Goal: Information Seeking & Learning: Learn about a topic

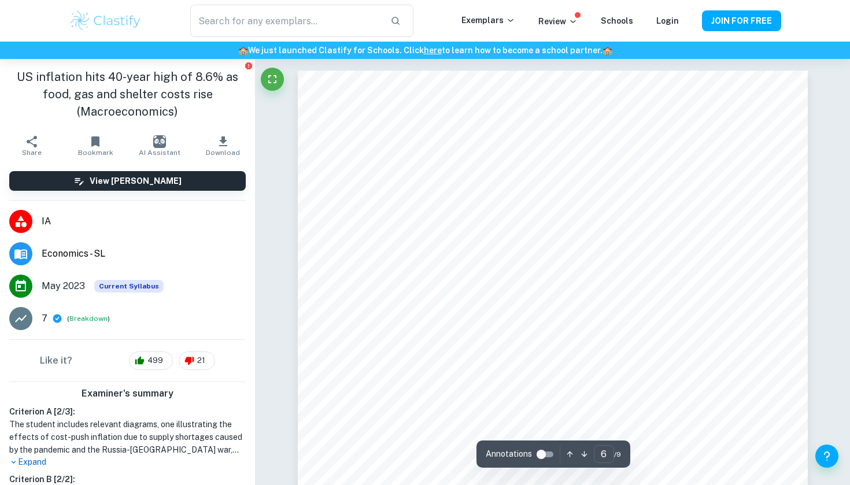
scroll to position [3807, 0]
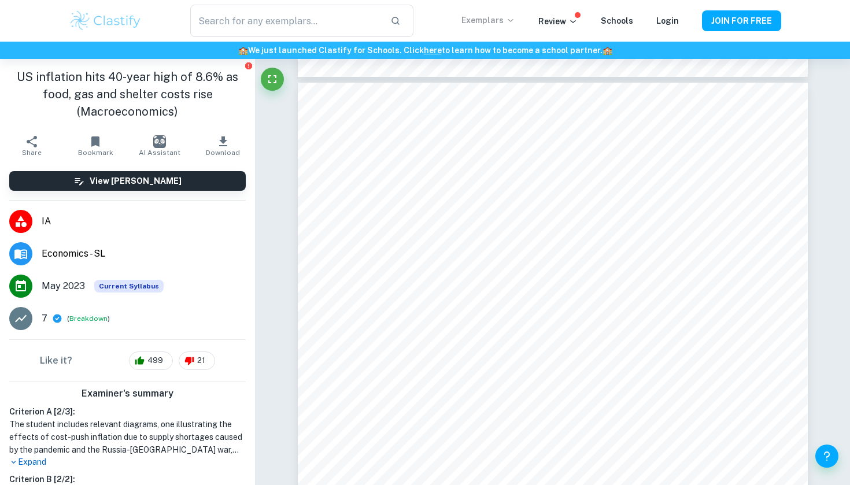
click at [515, 18] on icon at bounding box center [510, 20] width 9 height 9
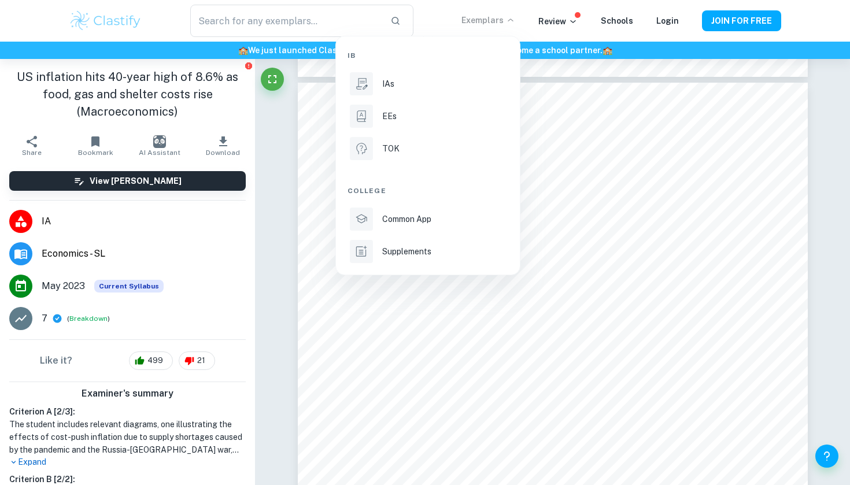
click at [268, 135] on div at bounding box center [425, 242] width 850 height 485
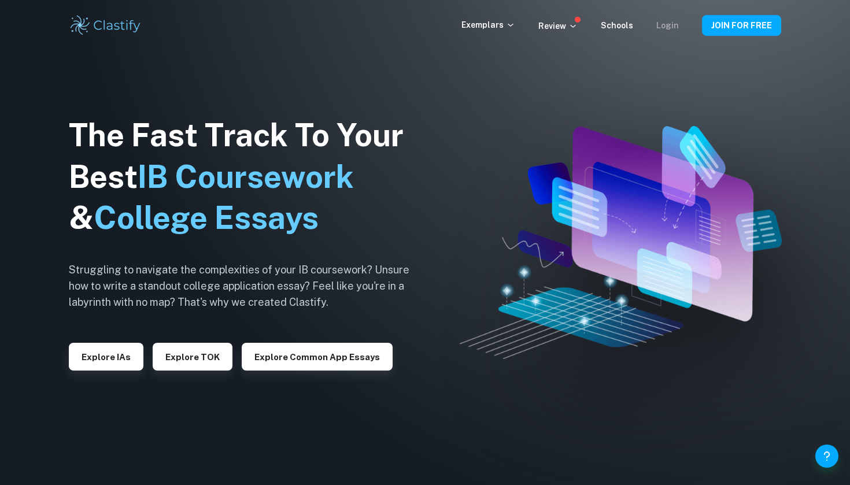
click at [666, 26] on link "Login" at bounding box center [667, 25] width 23 height 9
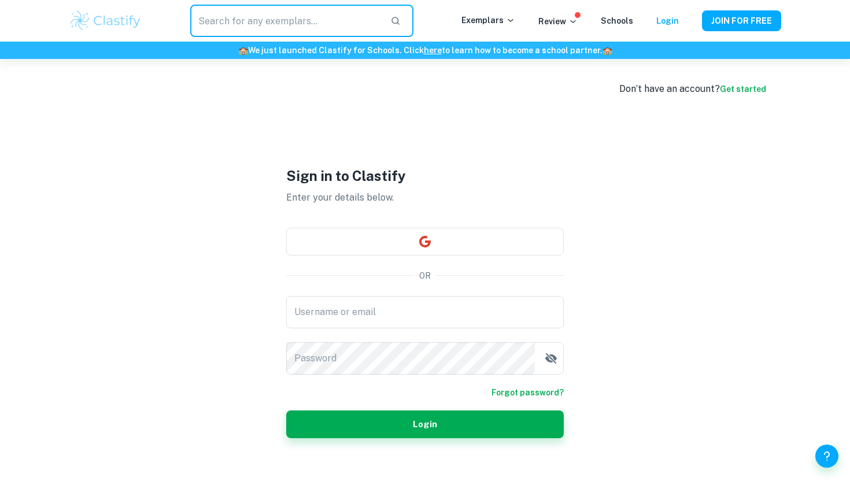
click at [276, 31] on input "text" at bounding box center [285, 21] width 191 height 32
type input "Econ ia 2 7"
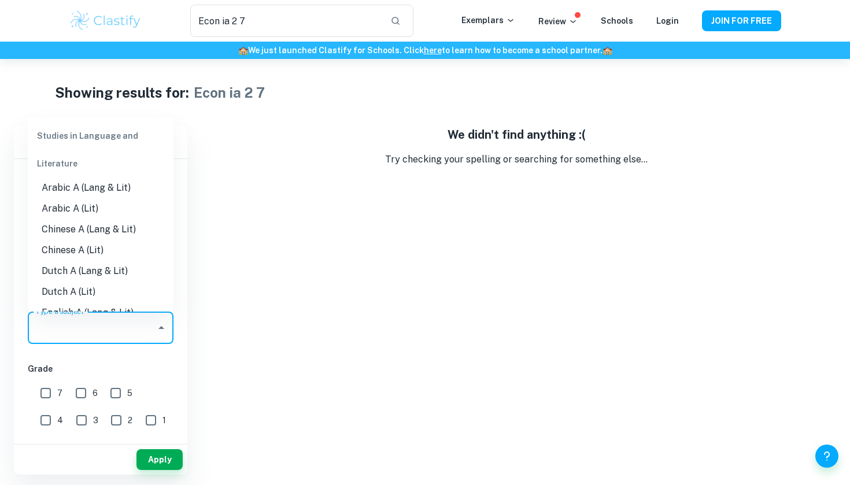
click at [83, 331] on div "Type a subject Type a subject" at bounding box center [101, 328] width 146 height 32
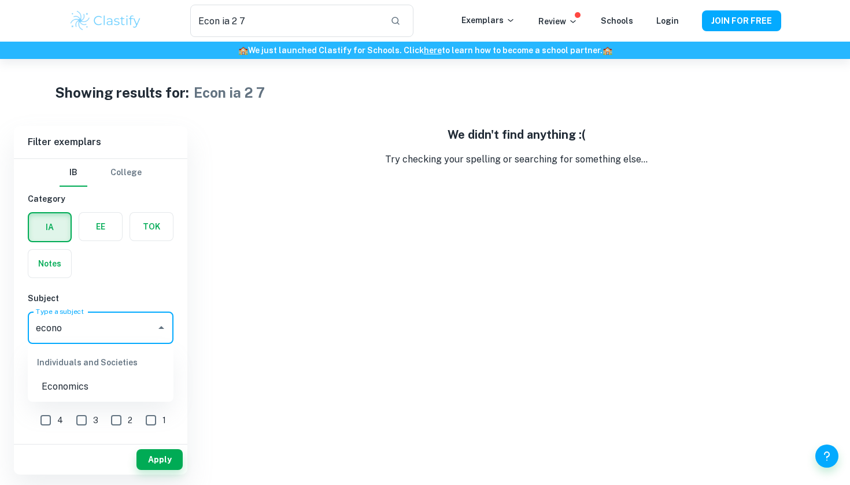
type input "econ"
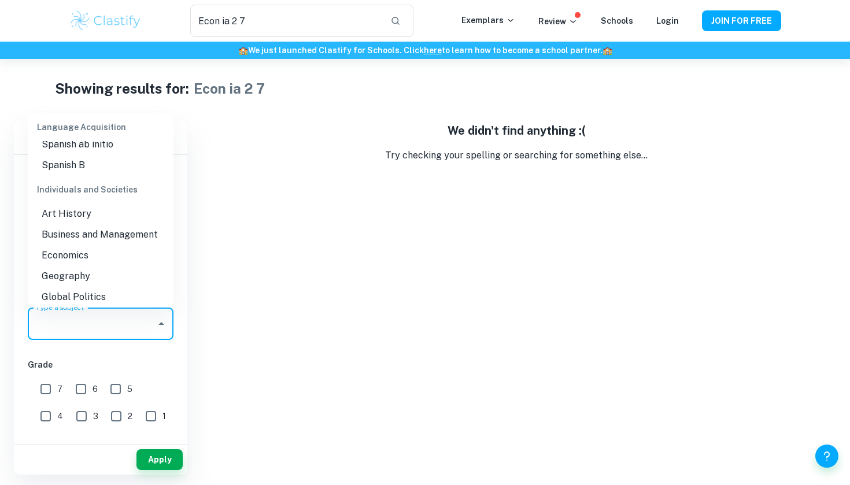
scroll to position [1063, 0]
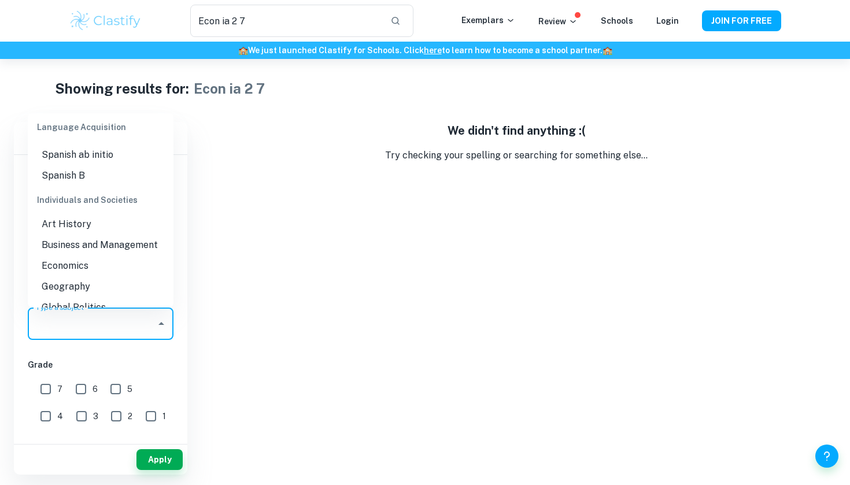
click at [94, 256] on li "Economics" at bounding box center [101, 266] width 146 height 21
type input "Economics"
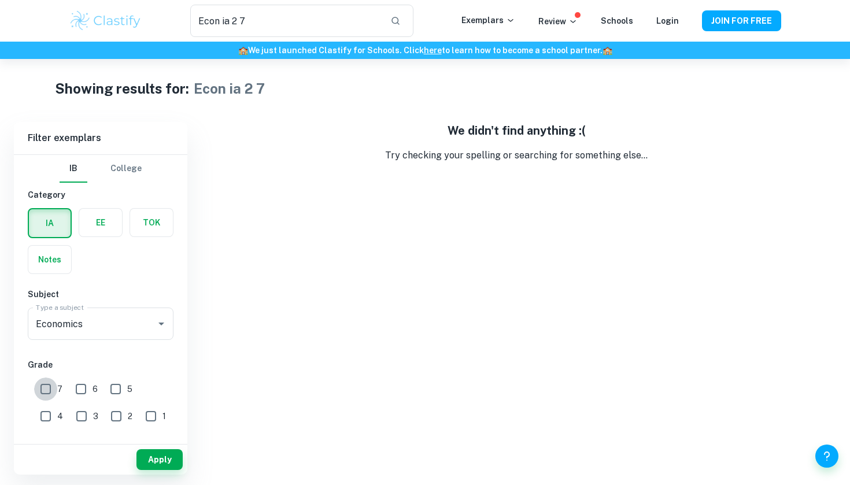
click at [57, 391] on input "7" at bounding box center [45, 389] width 23 height 23
checkbox input "true"
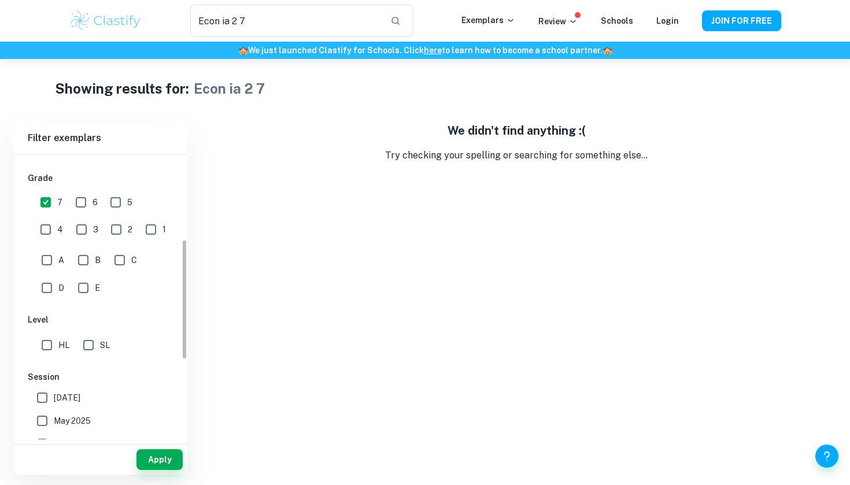
scroll to position [220, 0]
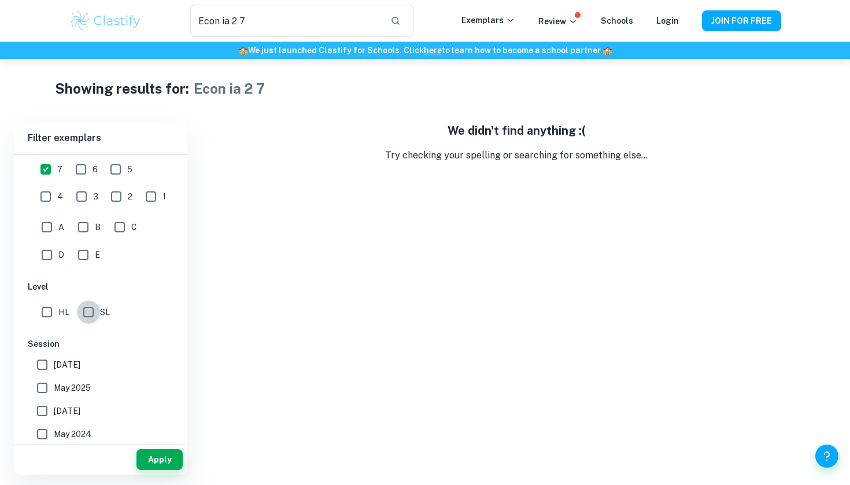
click at [90, 311] on input "SL" at bounding box center [88, 312] width 23 height 23
checkbox input "true"
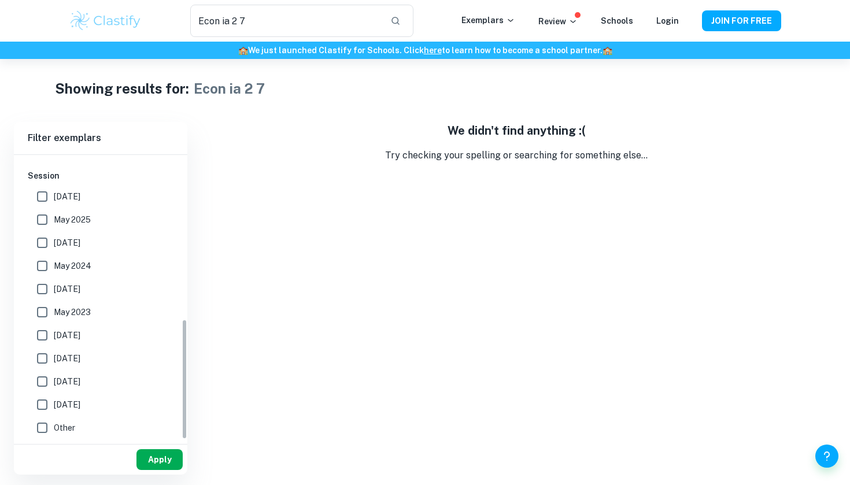
scroll to position [388, 0]
click at [145, 456] on button "Apply" at bounding box center [159, 459] width 46 height 21
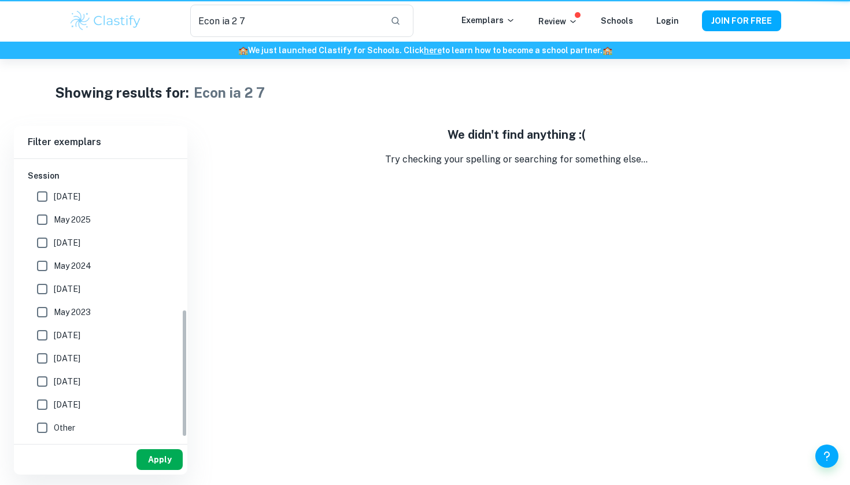
scroll to position [330, 0]
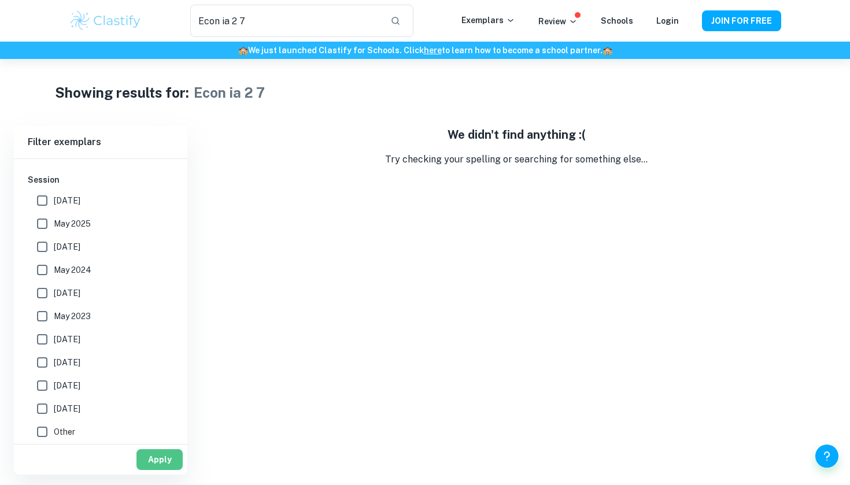
click at [158, 458] on button "Apply" at bounding box center [159, 459] width 46 height 21
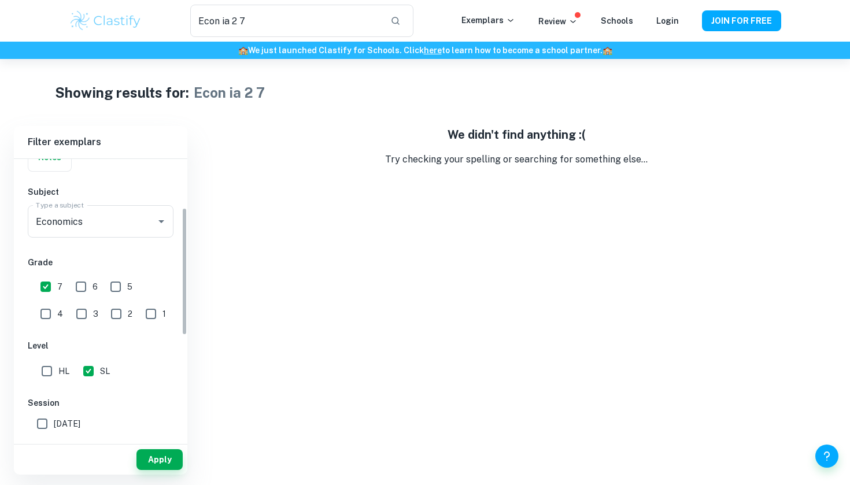
scroll to position [67, 0]
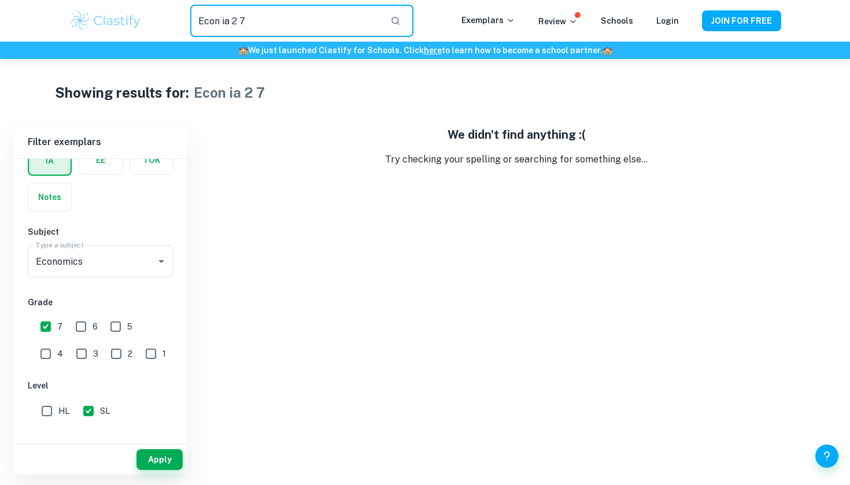
drag, startPoint x: 250, startPoint y: 21, endPoint x: 233, endPoint y: 20, distance: 16.9
click at [233, 20] on input "Econ ia 2 7" at bounding box center [285, 21] width 191 height 32
type input "Econ ia"
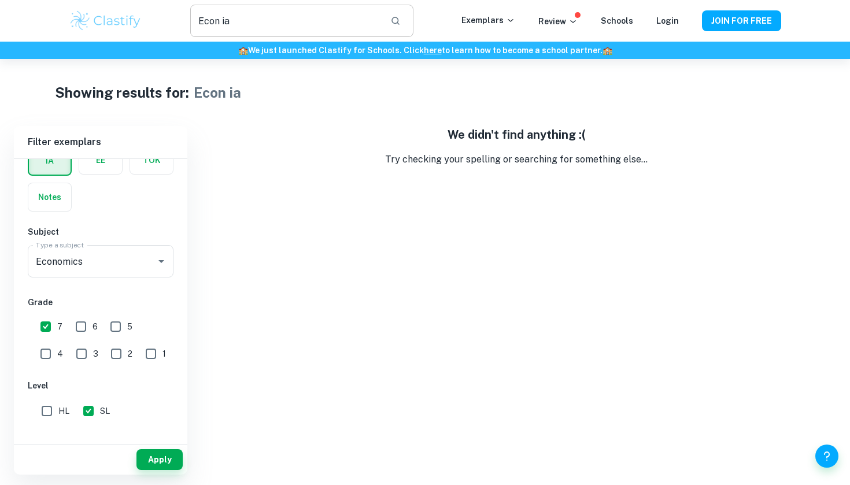
click at [268, 19] on input "Econ ia" at bounding box center [285, 21] width 191 height 32
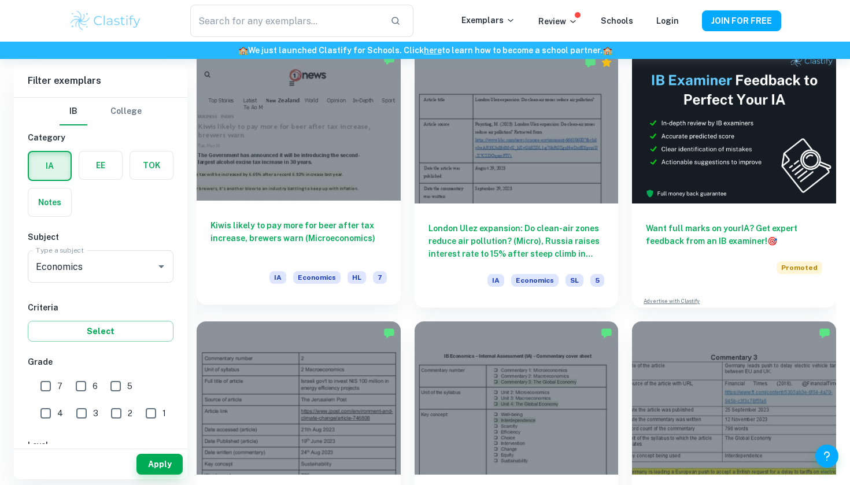
scroll to position [342, 0]
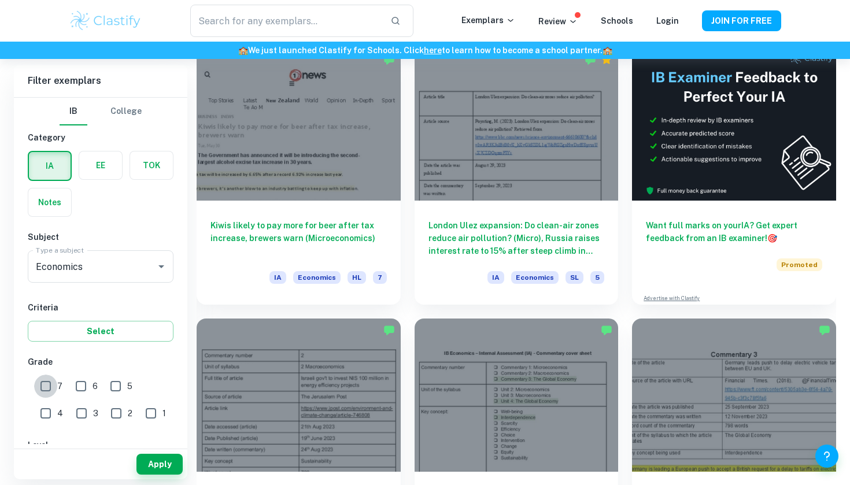
click at [46, 382] on input "7" at bounding box center [45, 386] width 23 height 23
checkbox input "true"
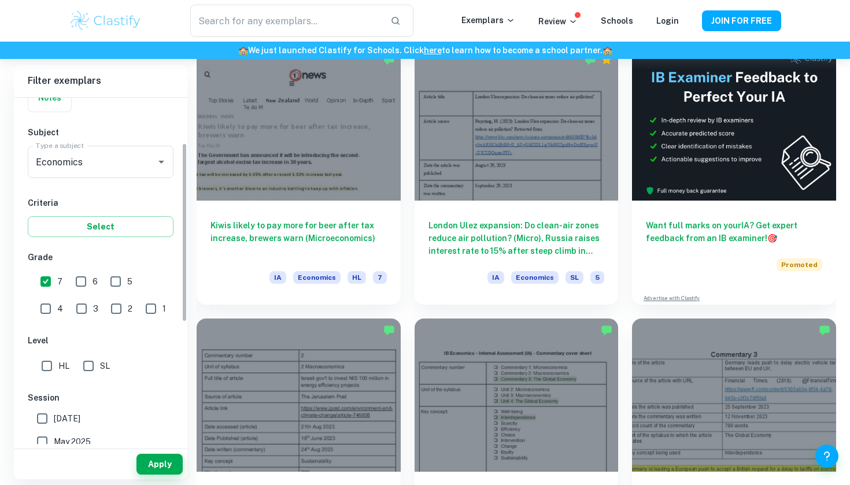
scroll to position [106, 0]
click at [77, 369] on input "SL" at bounding box center [88, 364] width 23 height 23
checkbox input "true"
click at [149, 457] on button "Apply" at bounding box center [159, 464] width 46 height 21
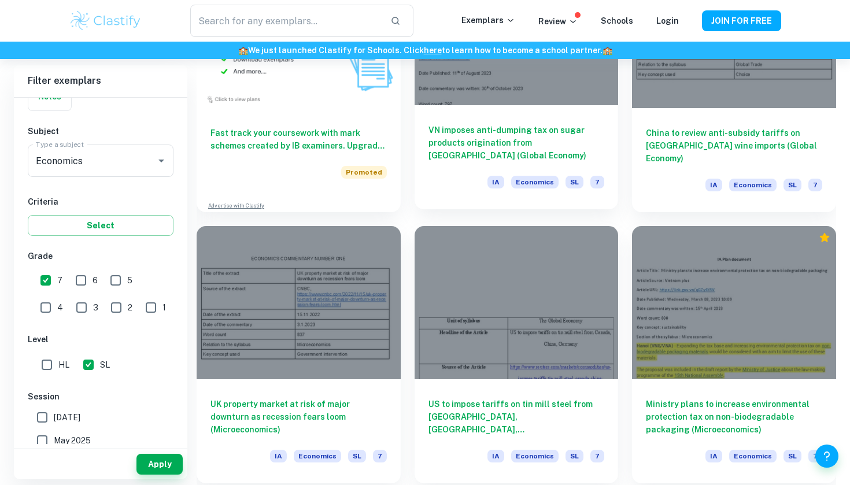
scroll to position [977, 0]
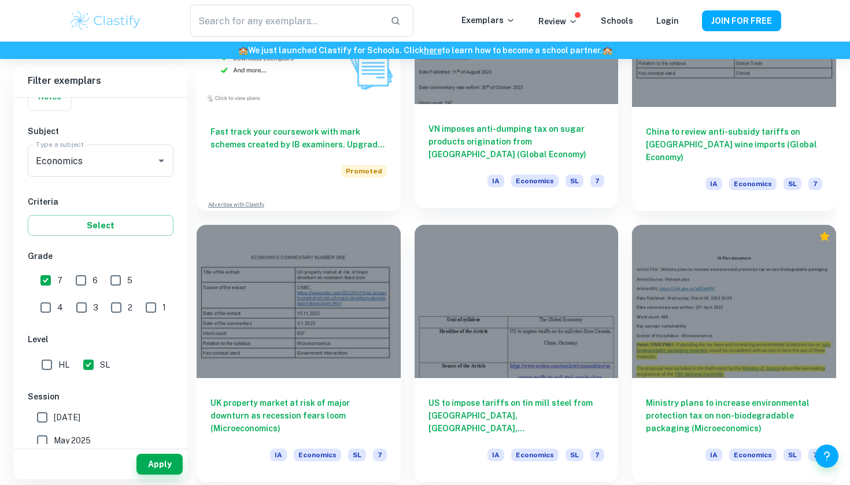
click at [470, 95] on div at bounding box center [517, 27] width 204 height 153
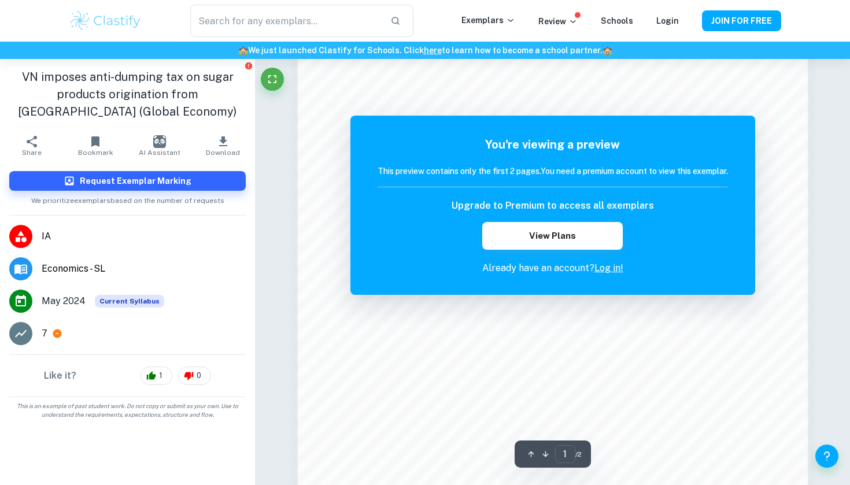
scroll to position [796, 0]
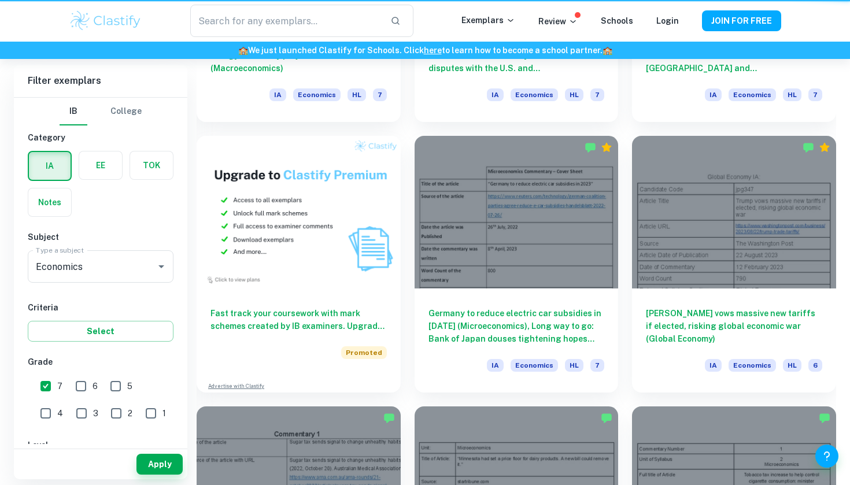
scroll to position [977, 0]
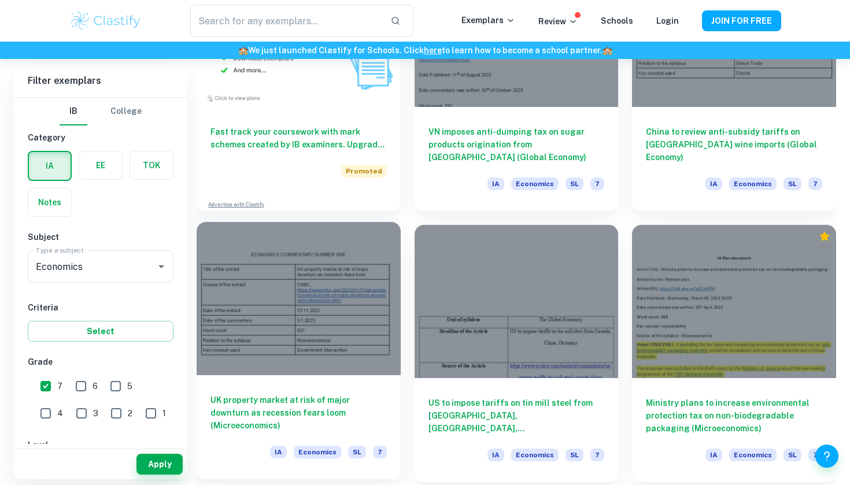
click at [293, 296] on div at bounding box center [299, 298] width 204 height 153
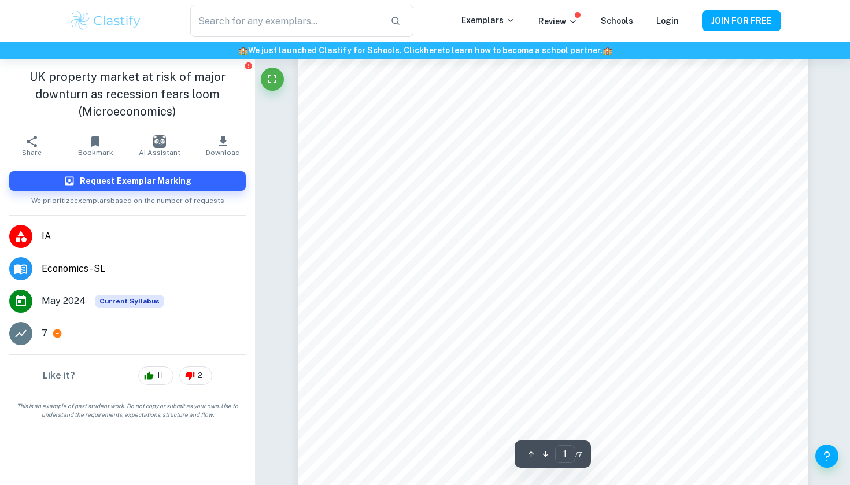
scroll to position [24, 0]
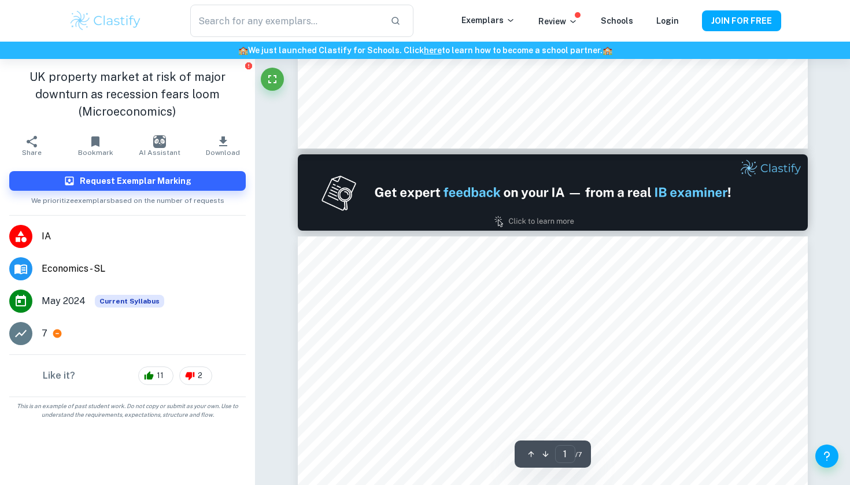
type input "2"
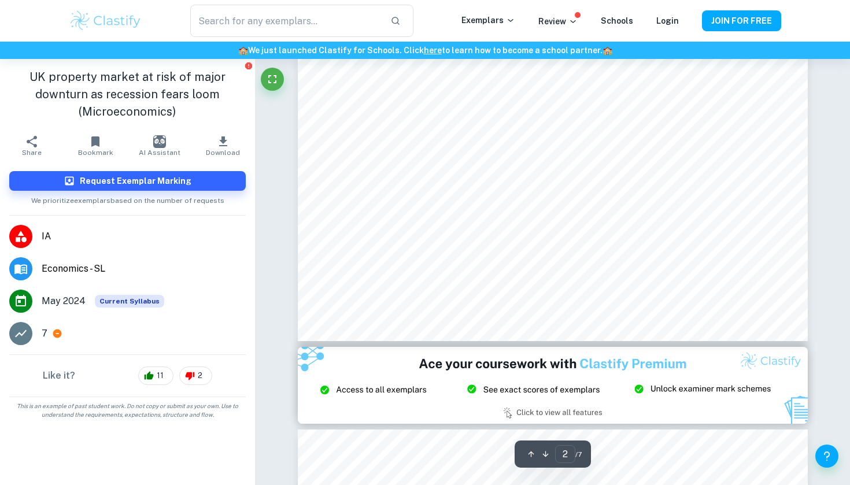
scroll to position [1138, 0]
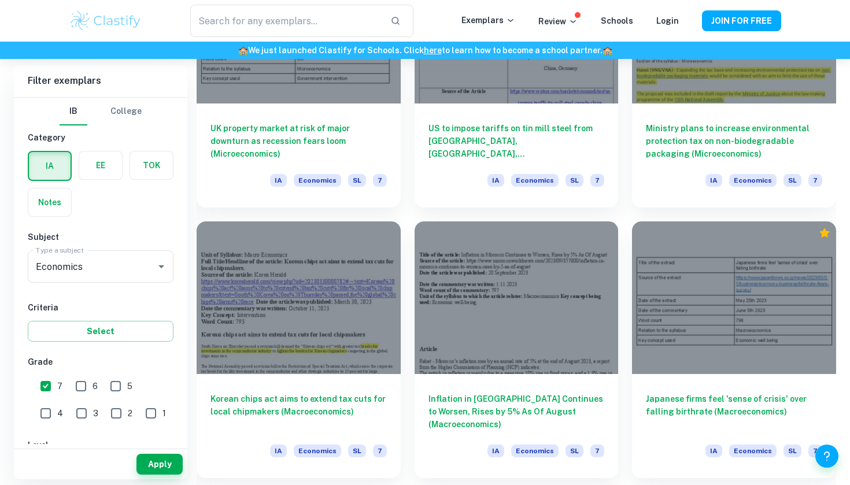
scroll to position [1256, 0]
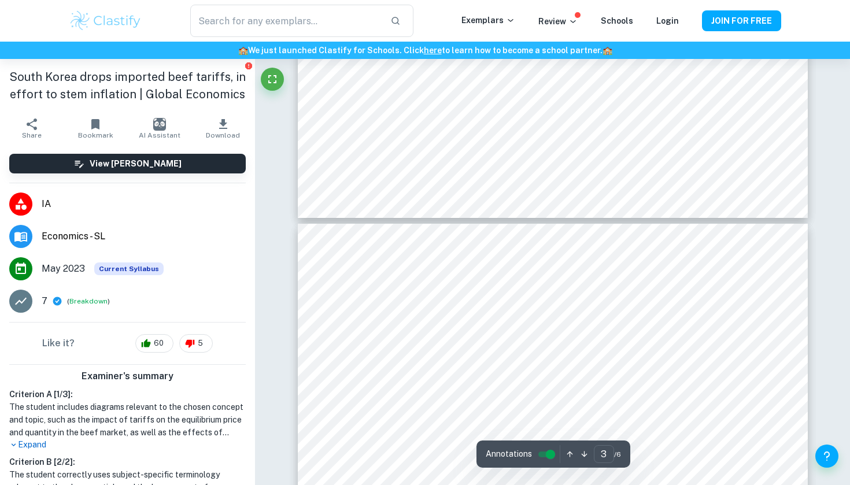
type input "4"
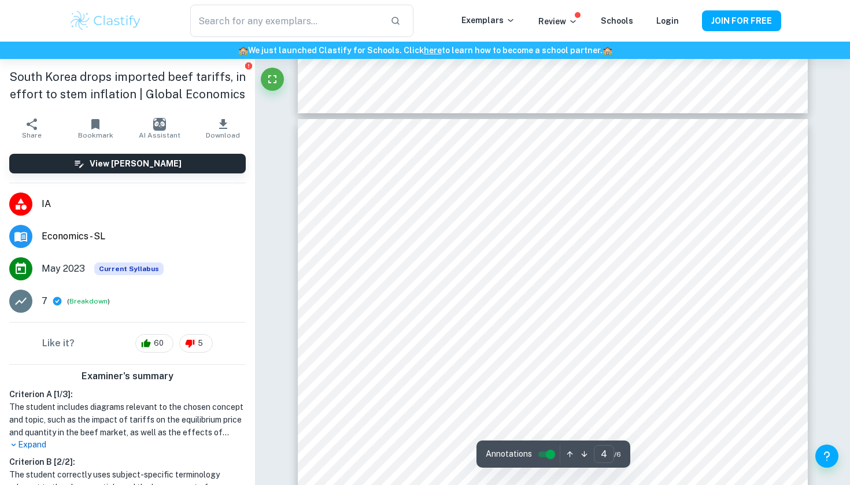
scroll to position [2114, 0]
click at [544, 453] on input "controlled" at bounding box center [551, 455] width 42 height 14
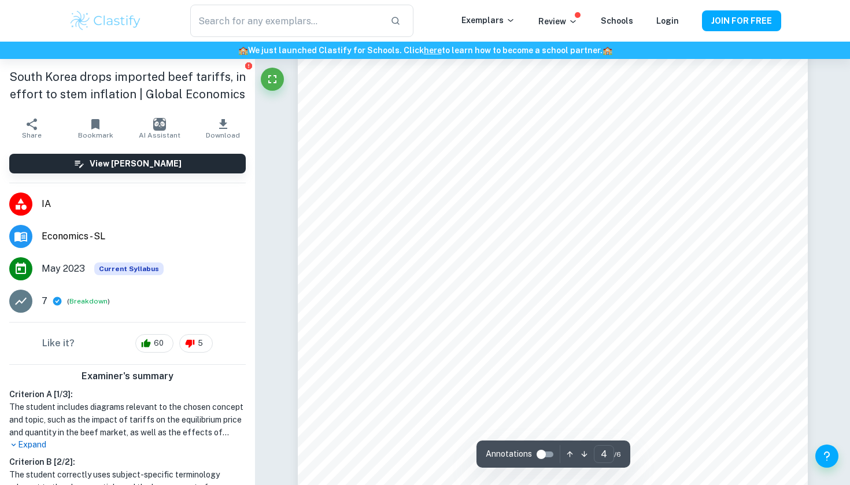
scroll to position [2152, 0]
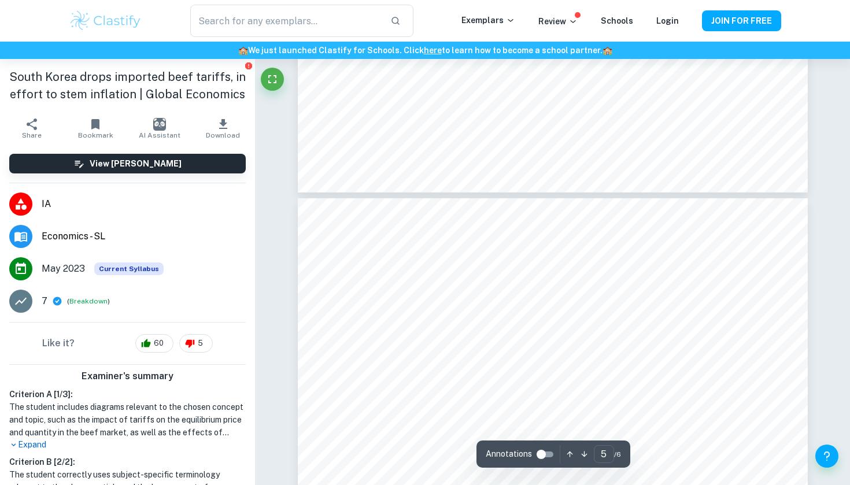
type input "4"
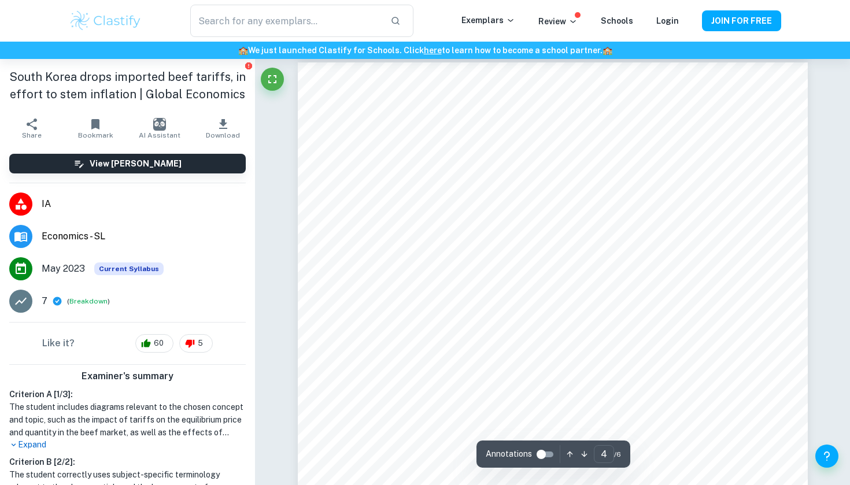
scroll to position [2014, 0]
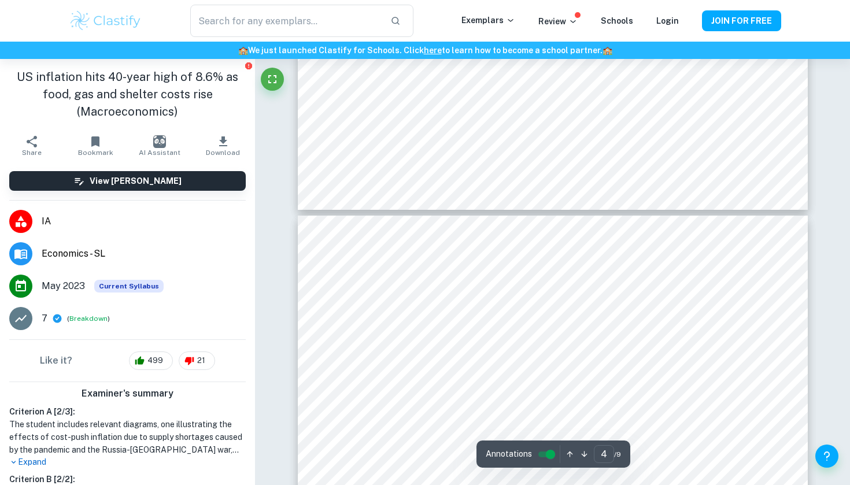
type input "5"
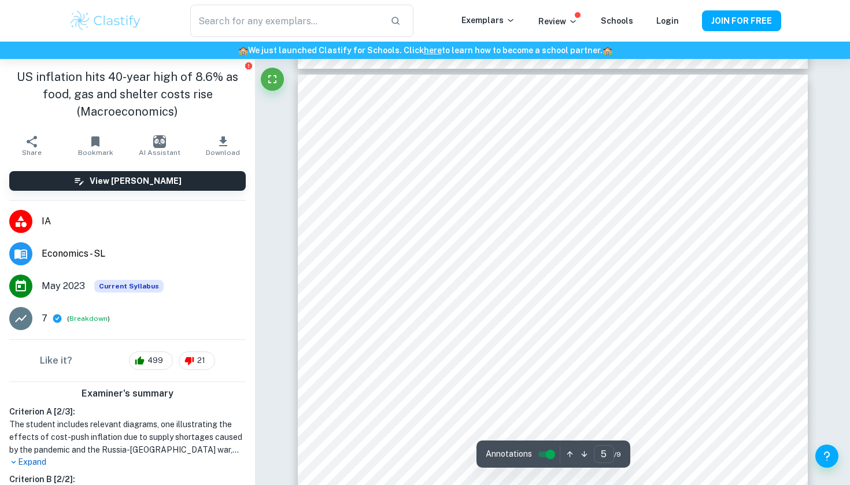
scroll to position [3072, 0]
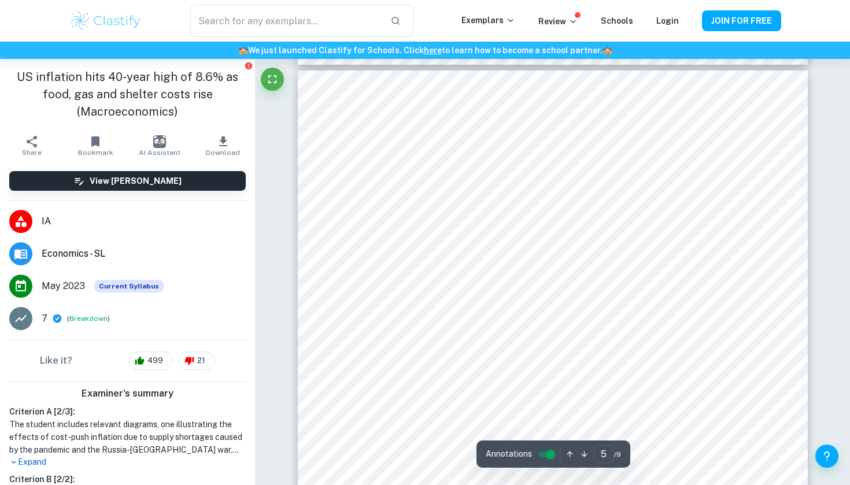
click at [549, 450] on input "controlled" at bounding box center [551, 455] width 42 height 14
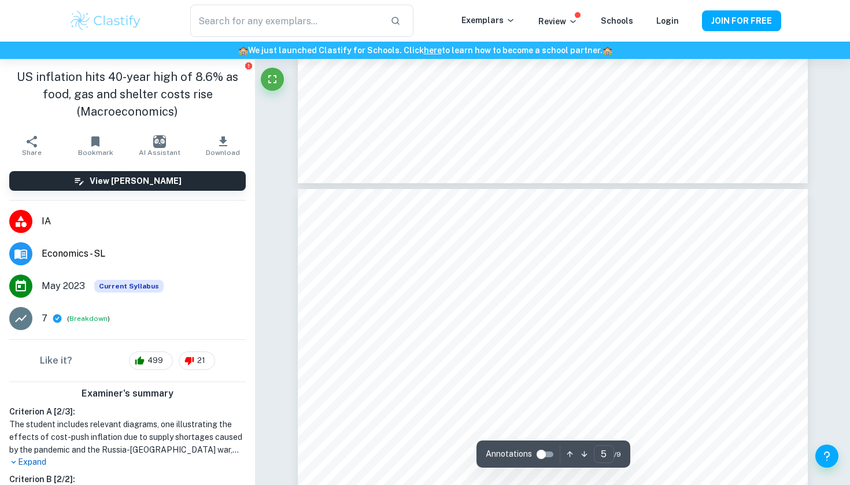
scroll to position [2789, 0]
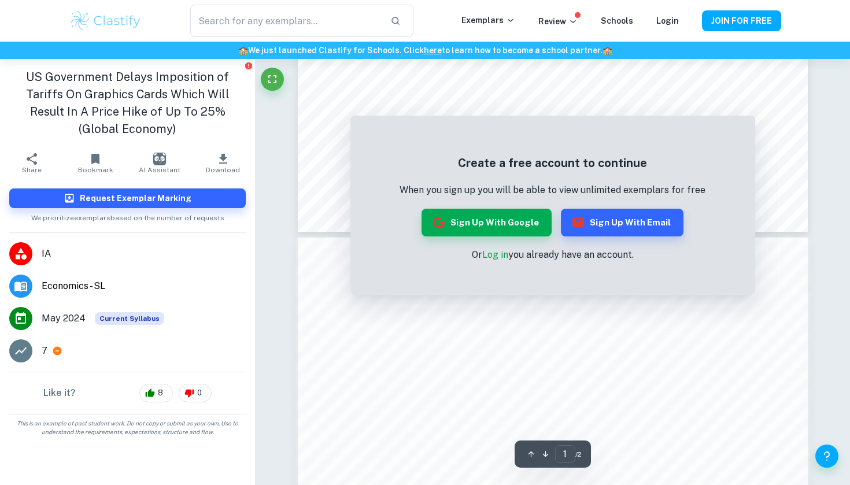
scroll to position [408, 0]
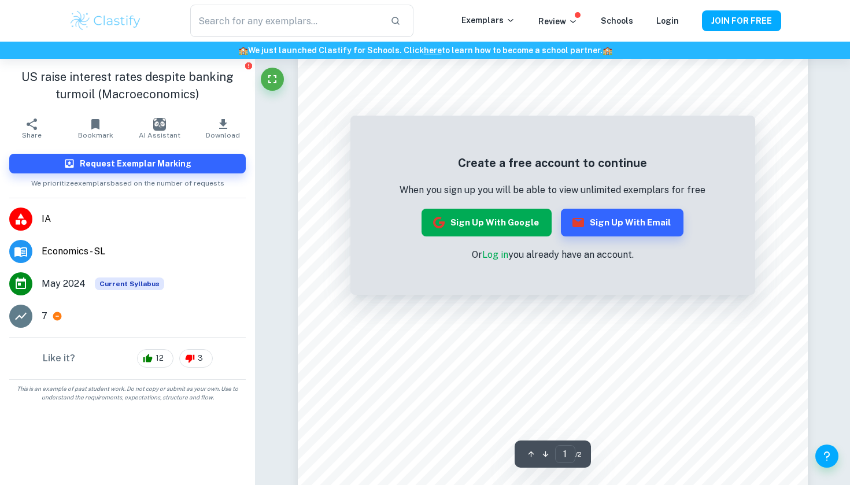
scroll to position [174, 0]
click at [501, 256] on link "Log in" at bounding box center [495, 254] width 26 height 11
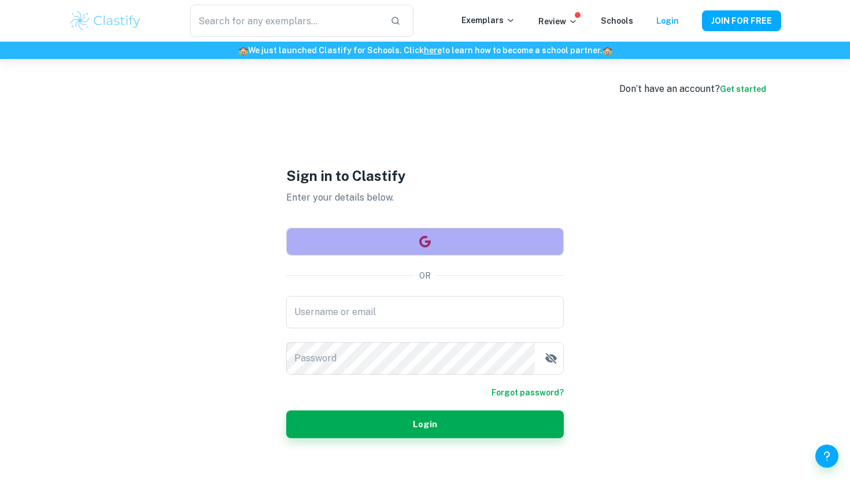
click at [445, 243] on button "button" at bounding box center [425, 242] width 278 height 28
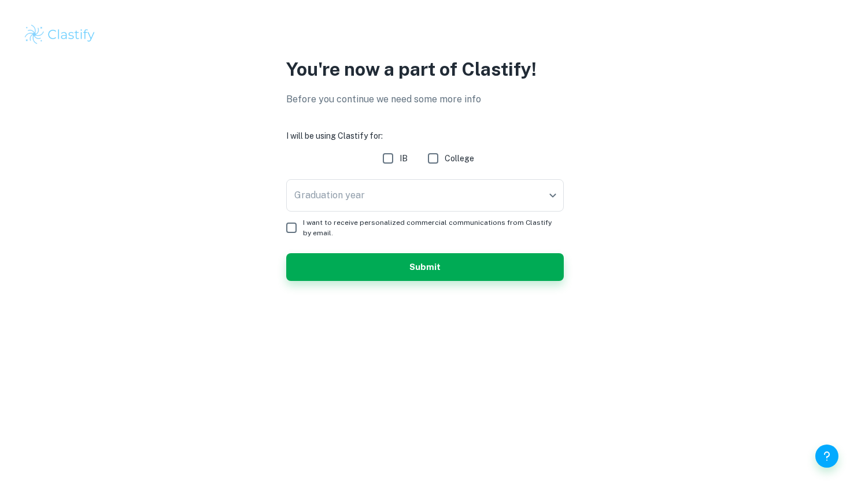
click at [388, 163] on input "IB" at bounding box center [387, 158] width 23 height 23
checkbox input "true"
click at [291, 226] on input "I want to receive personalized commercial communications from Clastify by email." at bounding box center [291, 227] width 23 height 23
checkbox input "true"
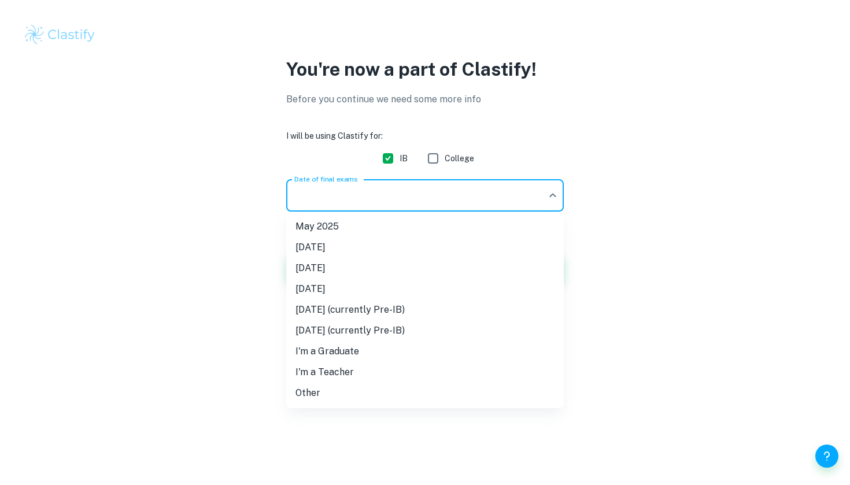
click at [340, 196] on body "We value your privacy We use cookies to enhance your browsing experience, serve…" at bounding box center [425, 242] width 850 height 485
click at [352, 267] on li "May 2026" at bounding box center [425, 268] width 278 height 21
type input "M26"
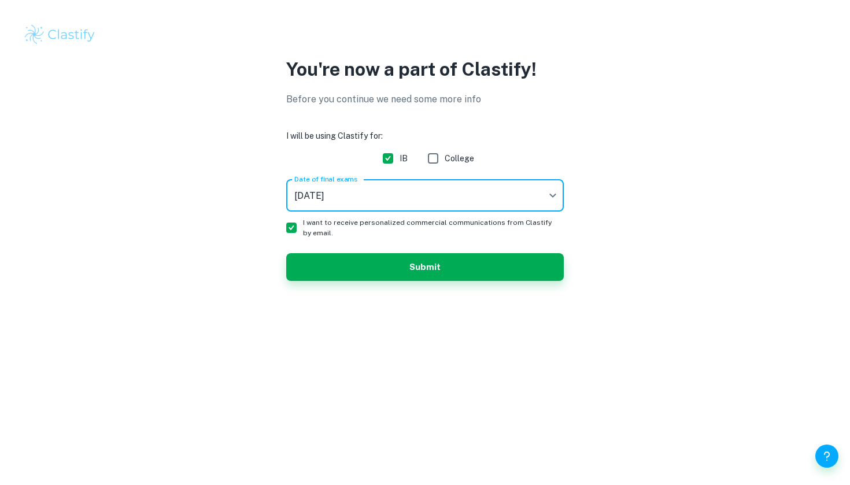
click at [352, 267] on button "Submit" at bounding box center [425, 267] width 278 height 28
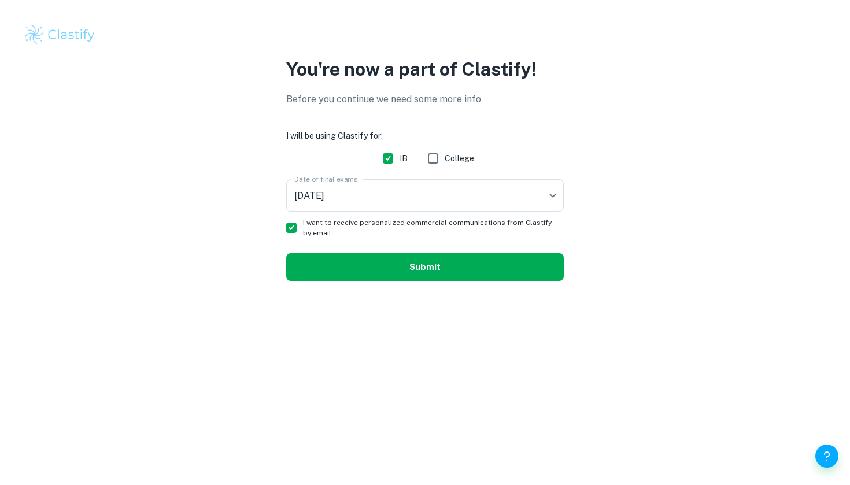
click at [352, 268] on button "Submit" at bounding box center [425, 267] width 278 height 28
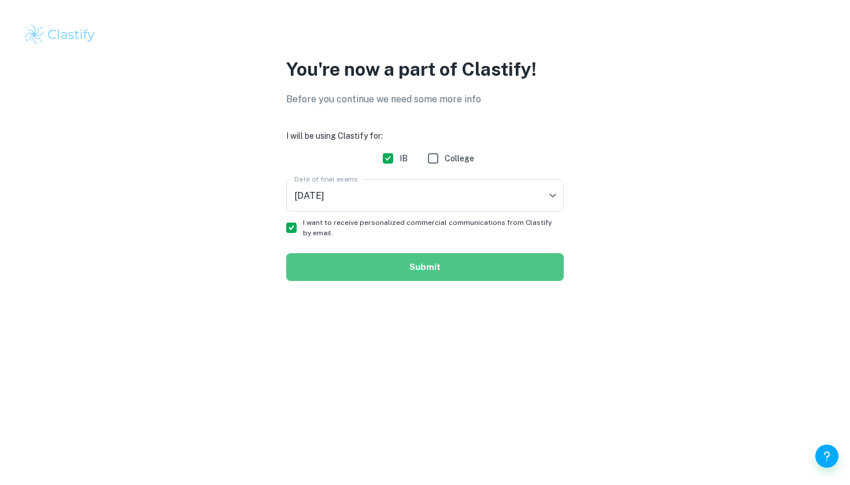
click at [414, 262] on button "Submit" at bounding box center [425, 267] width 278 height 28
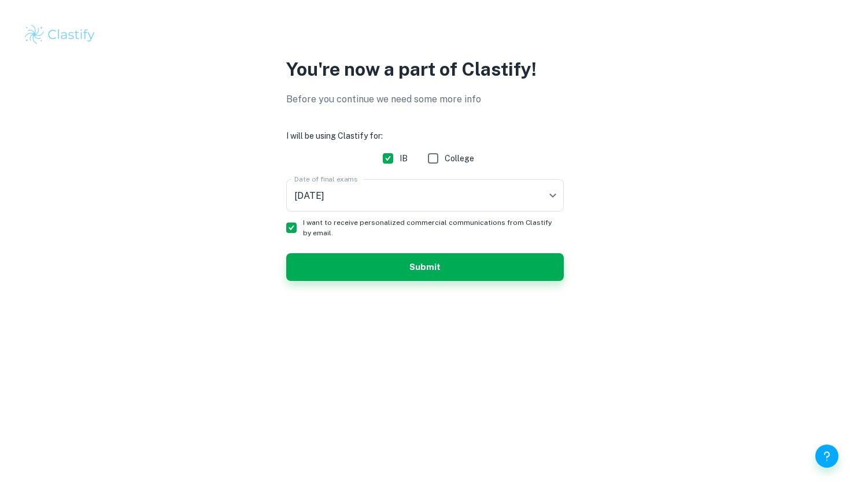
click at [303, 232] on span "I want to receive personalized commercial communications from Clastify by email." at bounding box center [429, 227] width 252 height 21
click at [303, 232] on input "I want to receive personalized commercial communications from Clastify by email." at bounding box center [291, 227] width 23 height 23
checkbox input "false"
click at [385, 260] on button "Submit" at bounding box center [425, 267] width 278 height 28
click at [386, 260] on button "Submit" at bounding box center [425, 267] width 278 height 28
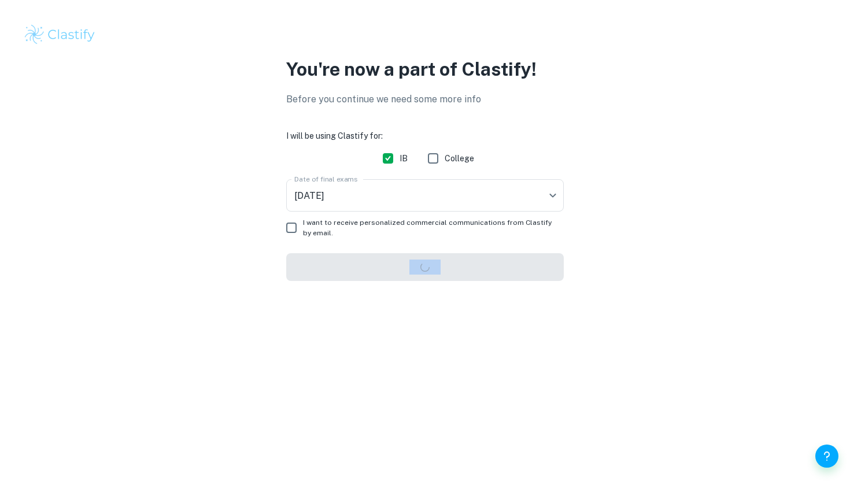
click at [386, 260] on form "I will be using Clastify for: IB College Date of final exams May 2026 M26 Date …" at bounding box center [425, 206] width 278 height 152
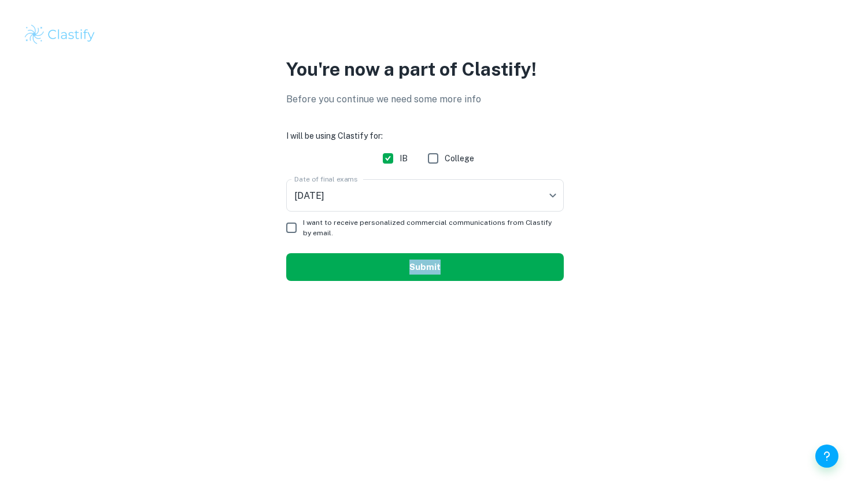
click at [400, 276] on button "Submit" at bounding box center [425, 267] width 278 height 28
click at [209, 221] on div "You're now a part of Clastify! Before you continue we need some more info I wil…" at bounding box center [425, 175] width 740 height 239
click at [409, 266] on button "Submit" at bounding box center [425, 267] width 278 height 28
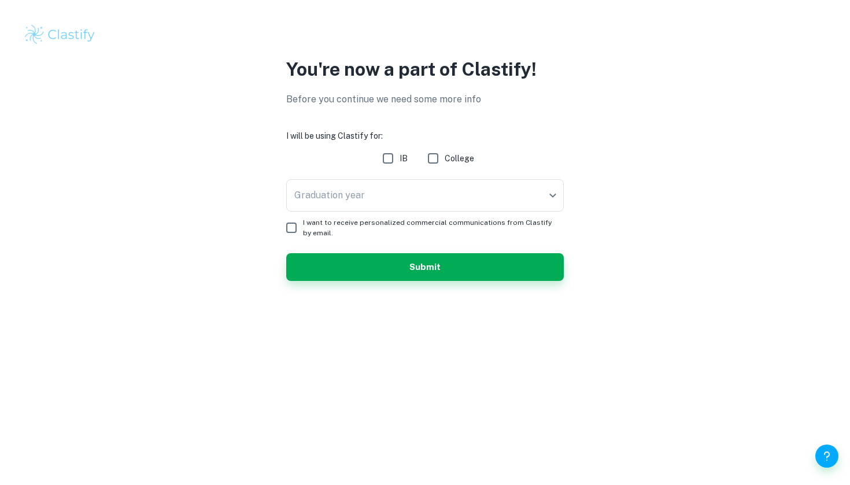
click at [393, 155] on input "IB" at bounding box center [387, 158] width 23 height 23
checkbox input "true"
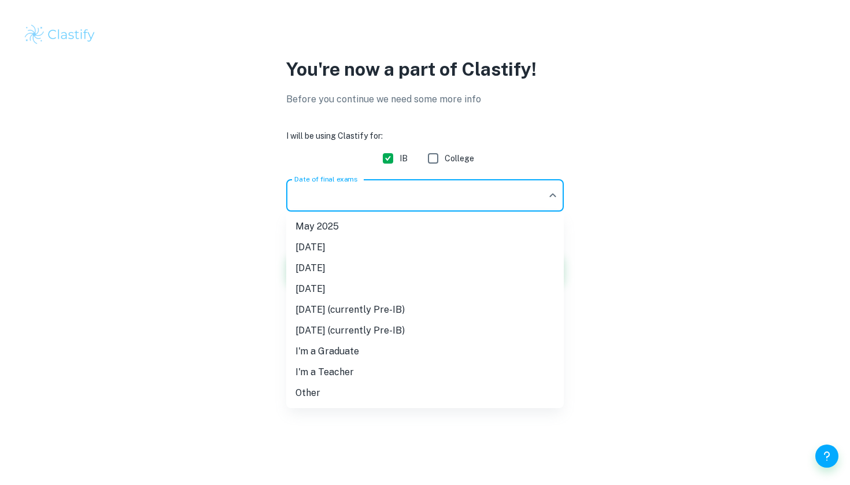
click at [315, 205] on body "We value your privacy We use cookies to enhance your browsing experience, serve…" at bounding box center [425, 242] width 850 height 485
click at [341, 264] on li "[DATE]" at bounding box center [425, 268] width 278 height 21
type input "M26"
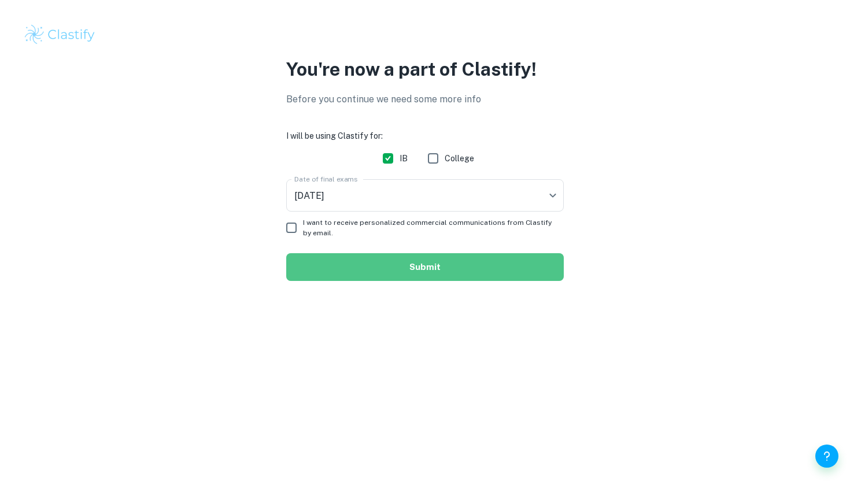
click at [351, 269] on button "Submit" at bounding box center [425, 267] width 278 height 28
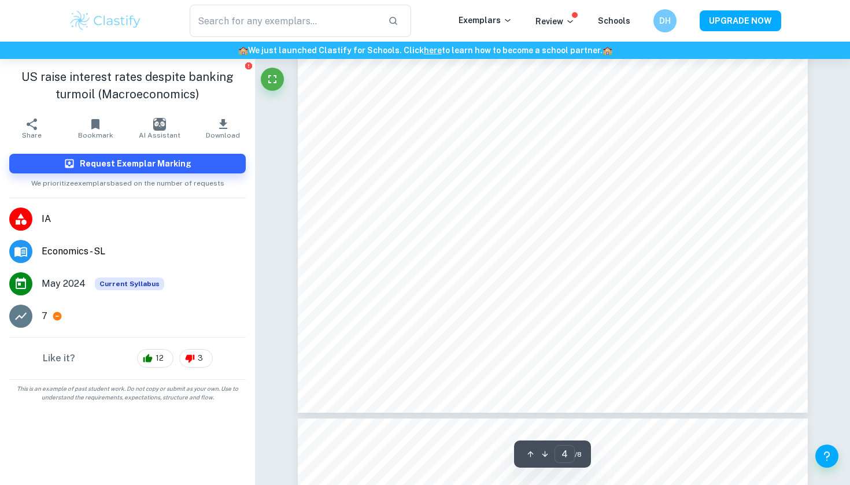
scroll to position [2490, 0]
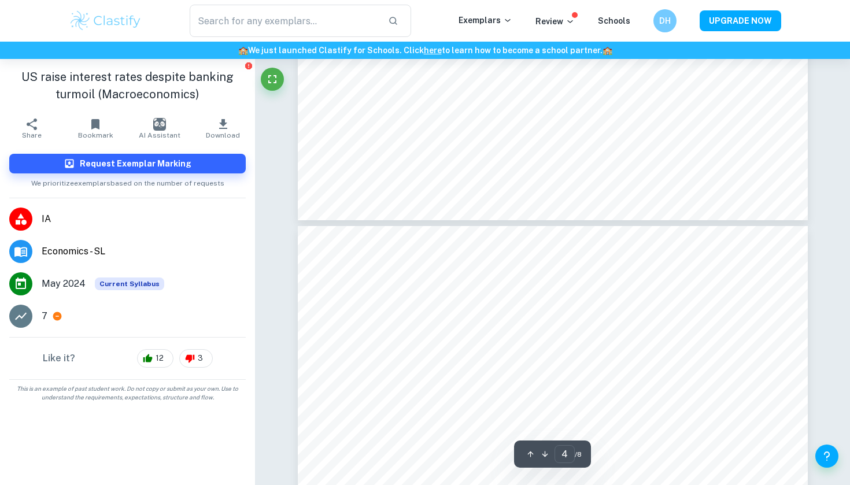
type input "5"
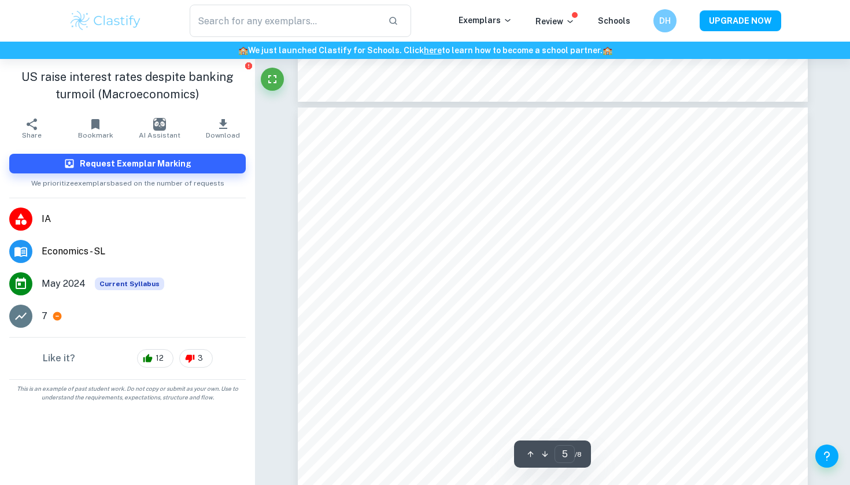
scroll to position [2791, 0]
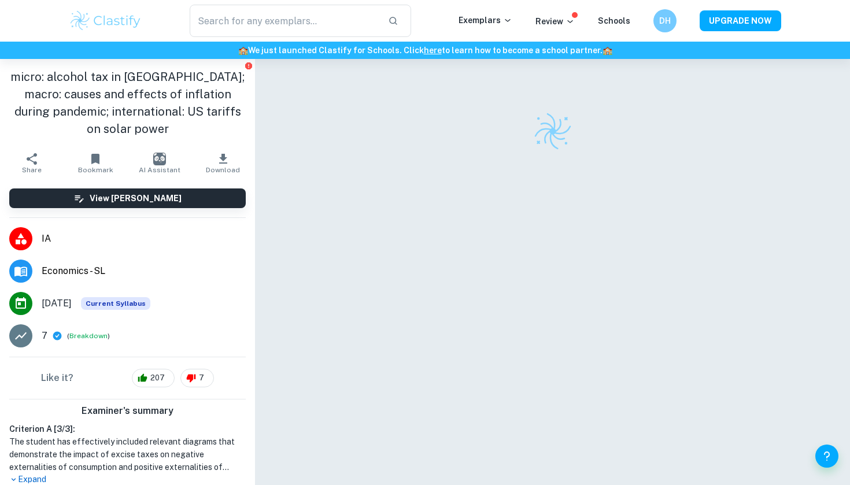
checkbox input "true"
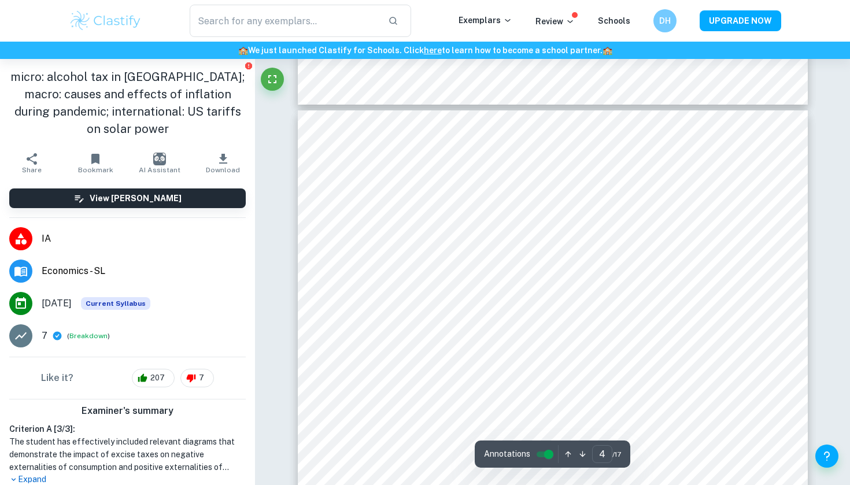
type input "3"
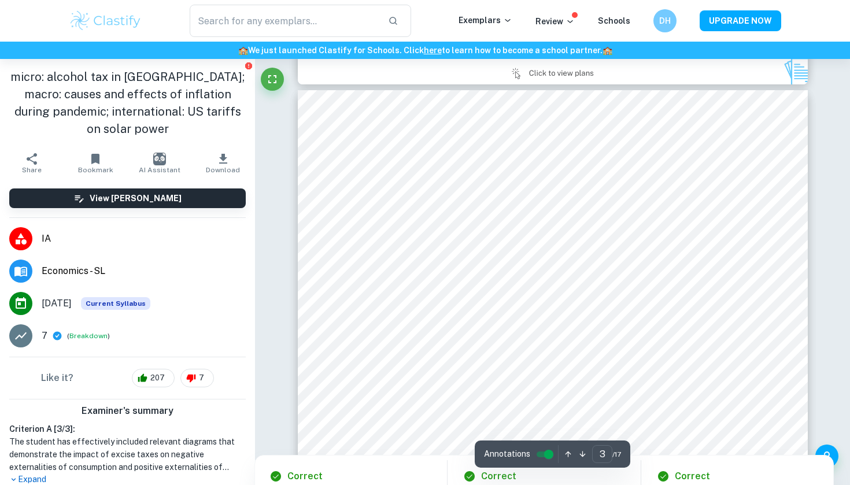
scroll to position [1476, 0]
